Goal: Entertainment & Leisure: Consume media (video, audio)

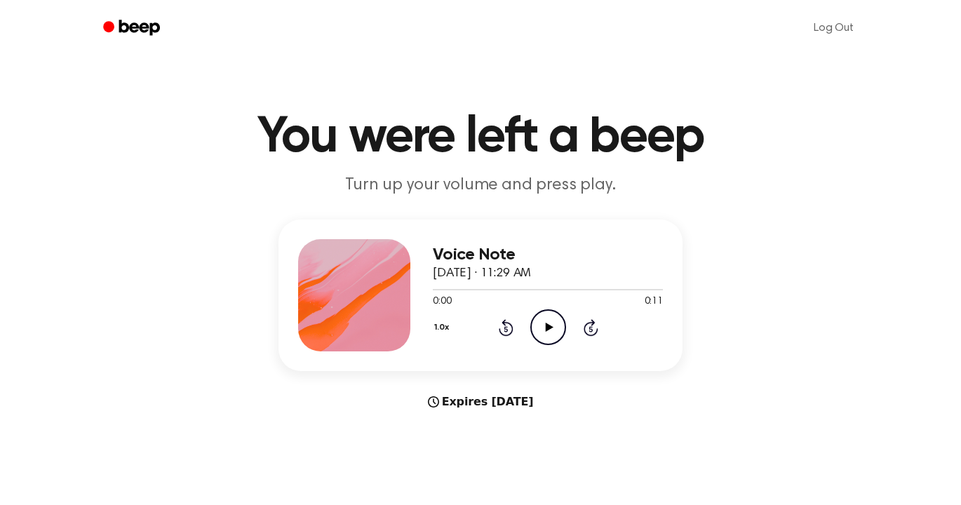
click at [552, 334] on icon "Play Audio" at bounding box center [548, 327] width 36 height 36
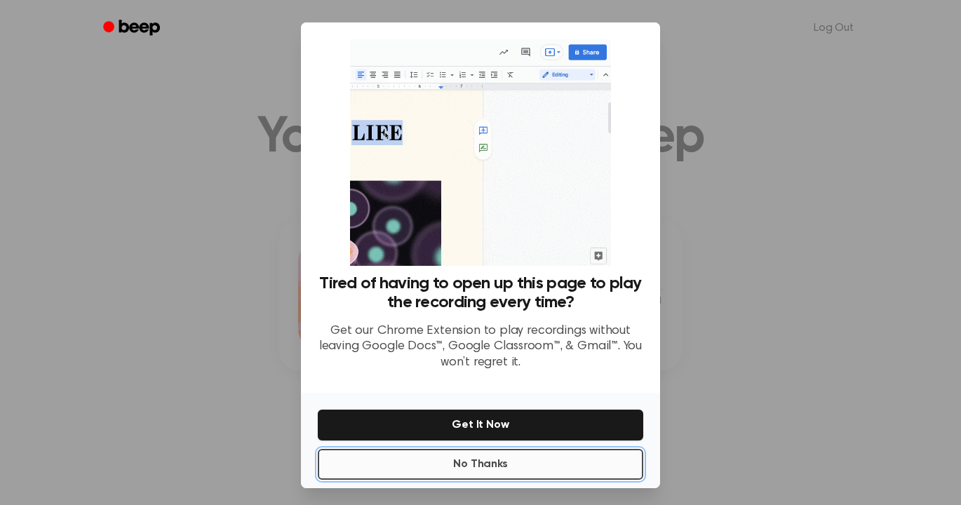
click at [462, 466] on button "No Thanks" at bounding box center [480, 464] width 325 height 31
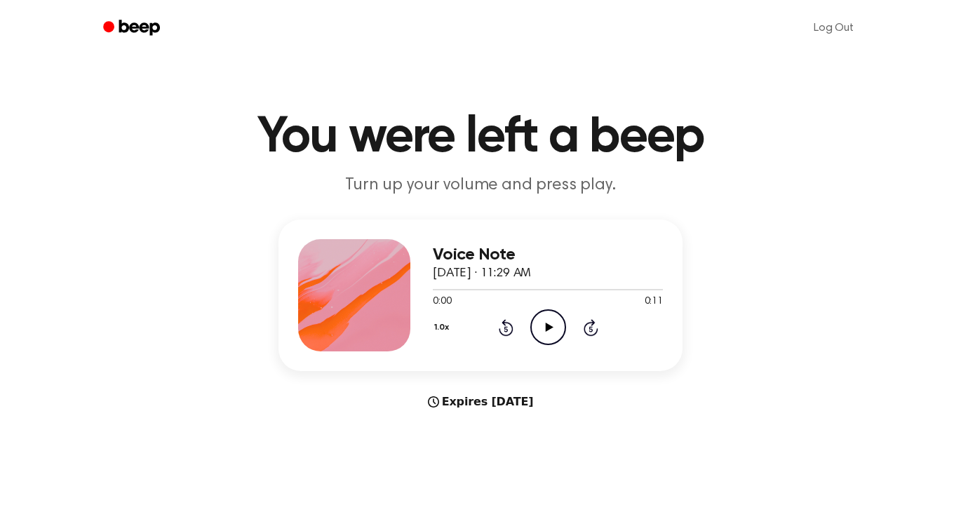
click at [550, 314] on icon "Play Audio" at bounding box center [548, 327] width 36 height 36
click at [549, 318] on icon "Play Audio" at bounding box center [548, 327] width 36 height 36
click at [548, 323] on icon "Play Audio" at bounding box center [548, 327] width 36 height 36
